Goal: Check status

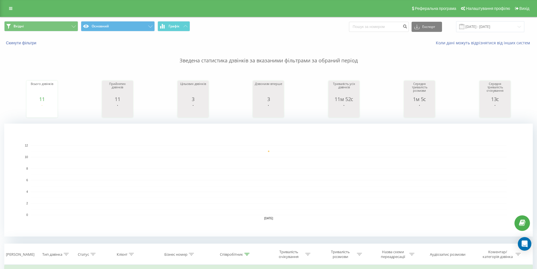
click at [287, 169] on rect "A chart." at bounding box center [269, 180] width 476 height 70
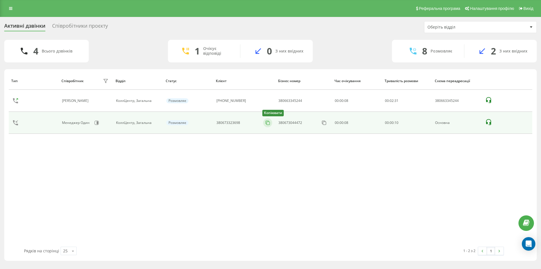
click at [265, 123] on icon at bounding box center [268, 123] width 6 height 6
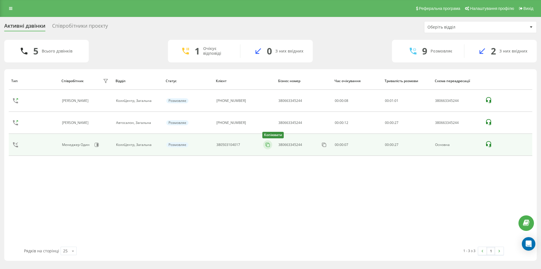
click at [266, 144] on icon at bounding box center [268, 145] width 6 height 6
click at [267, 144] on icon at bounding box center [268, 145] width 6 height 6
